Goal: Navigation & Orientation: Find specific page/section

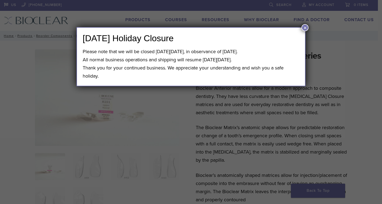
click at [307, 26] on button "×" at bounding box center [304, 27] width 7 height 7
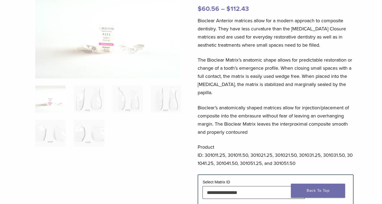
scroll to position [72, 0]
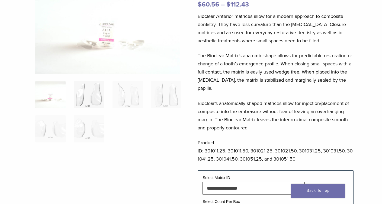
click at [93, 98] on img at bounding box center [89, 94] width 30 height 27
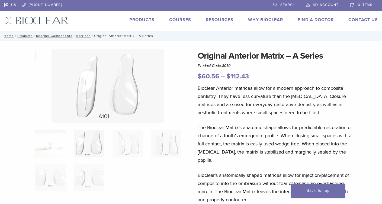
scroll to position [0, 0]
click at [255, 20] on link "Why Bioclear" at bounding box center [265, 19] width 35 height 5
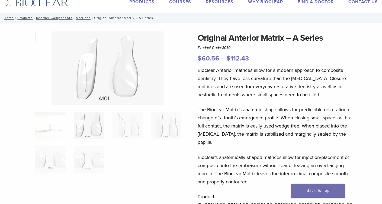
scroll to position [20, 0]
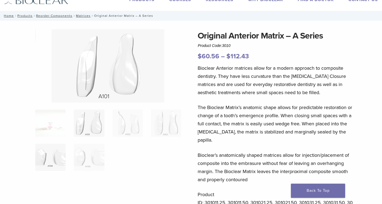
click at [55, 158] on img at bounding box center [50, 157] width 30 height 27
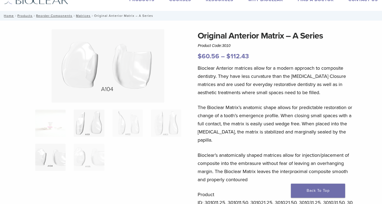
click at [87, 128] on img at bounding box center [89, 122] width 30 height 27
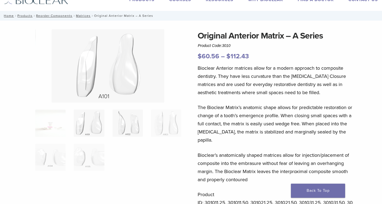
click at [123, 124] on img at bounding box center [127, 122] width 30 height 27
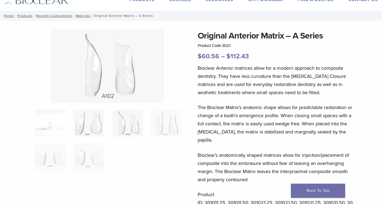
click at [95, 122] on img at bounding box center [89, 122] width 30 height 27
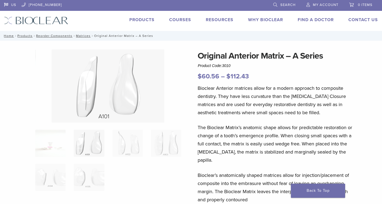
scroll to position [0, 0]
click at [304, 19] on link "Find A Doctor" at bounding box center [315, 19] width 36 height 5
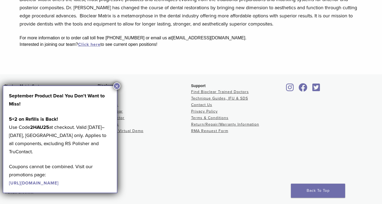
scroll to position [188, 0]
click at [118, 85] on button "×" at bounding box center [116, 85] width 7 height 7
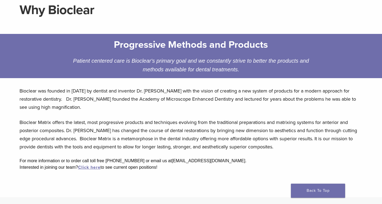
scroll to position [0, 0]
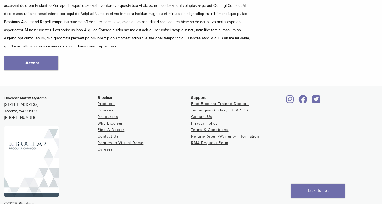
scroll to position [107, 0]
